Goal: Navigation & Orientation: Find specific page/section

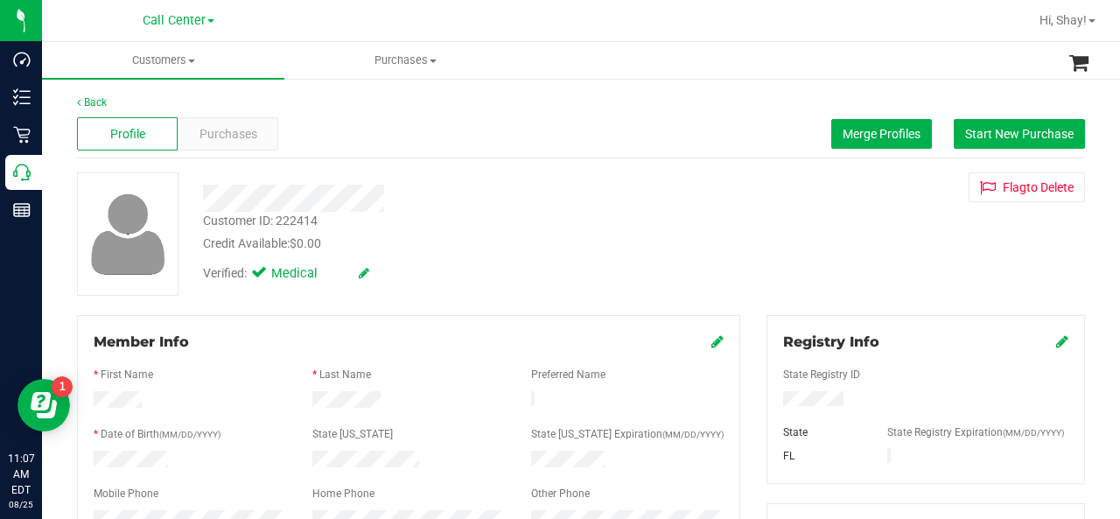
click at [902, 389] on div at bounding box center [925, 389] width 285 height 4
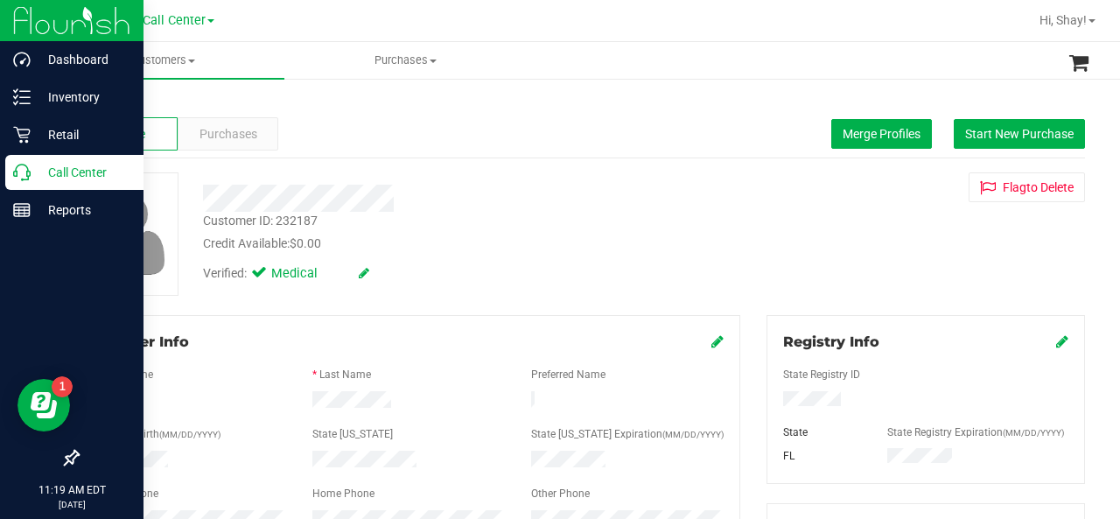
click at [32, 159] on div "Call Center" at bounding box center [74, 172] width 138 height 35
